Goal: Subscribe to service/newsletter

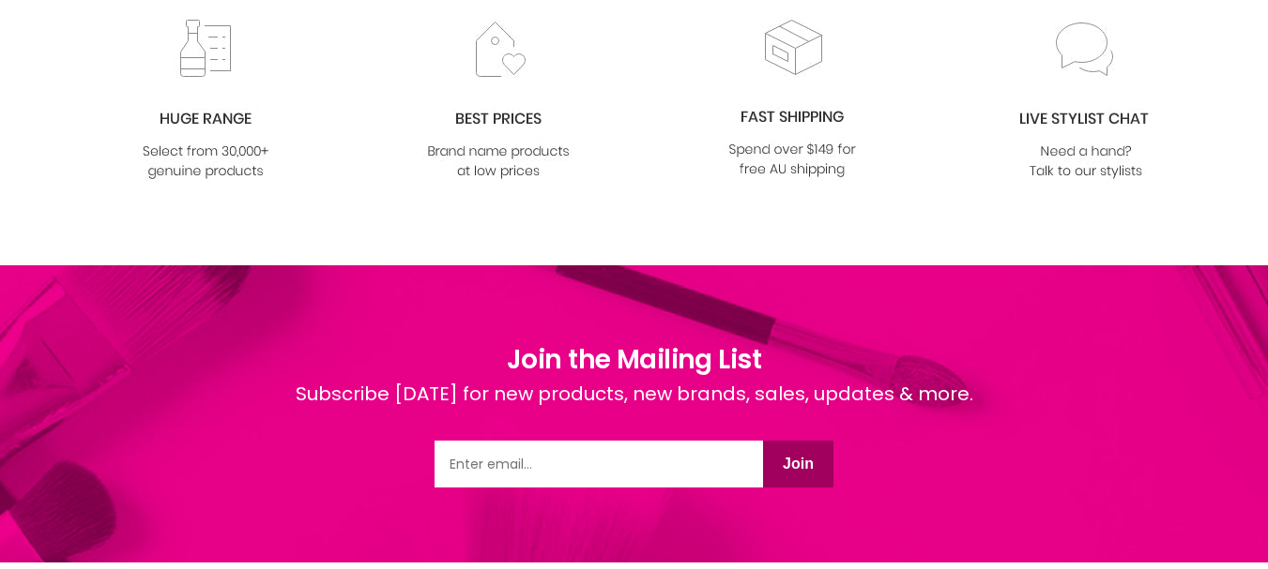
scroll to position [2202, 0]
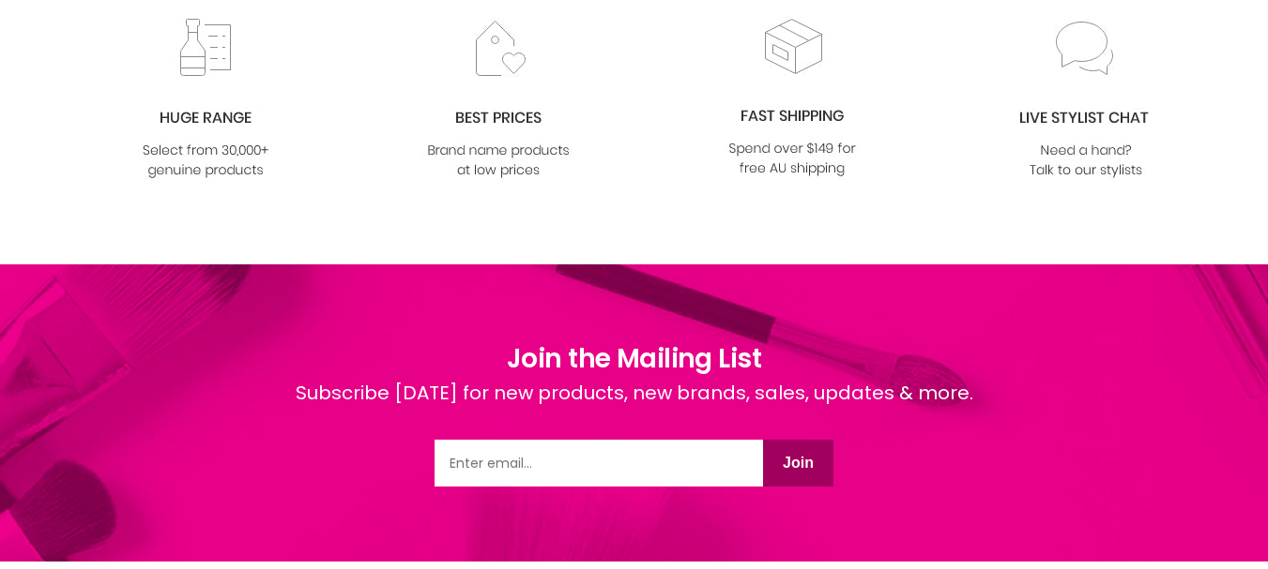
click at [535, 464] on input "Email" at bounding box center [598, 463] width 328 height 47
type input "[EMAIL_ADDRESS][DOMAIN_NAME]"
click at [791, 452] on button "Join" at bounding box center [798, 463] width 70 height 47
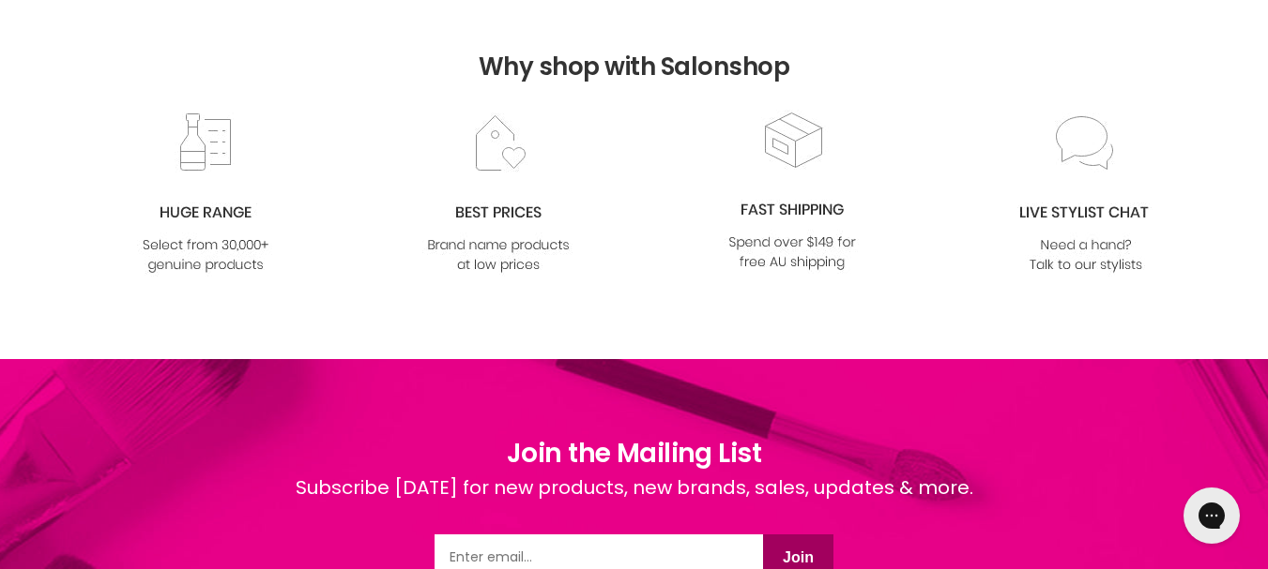
scroll to position [966, 0]
